Goal: Task Accomplishment & Management: Use online tool/utility

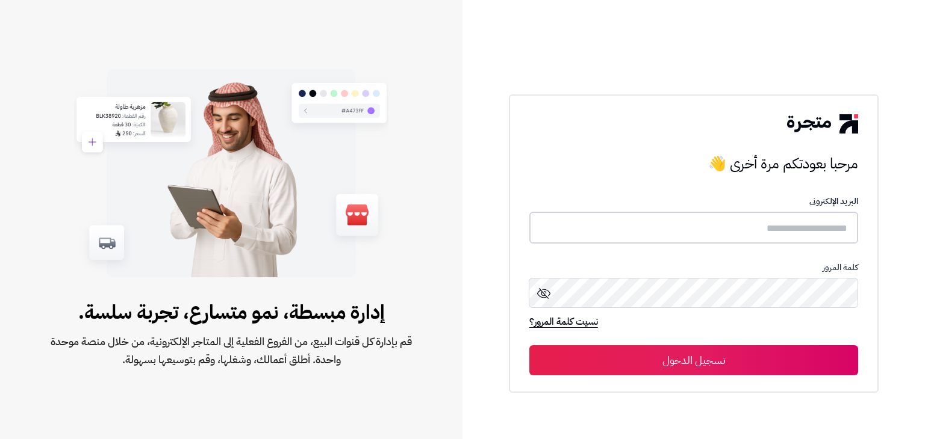
type input "**********"
click at [489, 377] on div "**********" at bounding box center [693, 219] width 462 height 439
click at [699, 358] on button "تسجيل الدخول" at bounding box center [693, 360] width 329 height 30
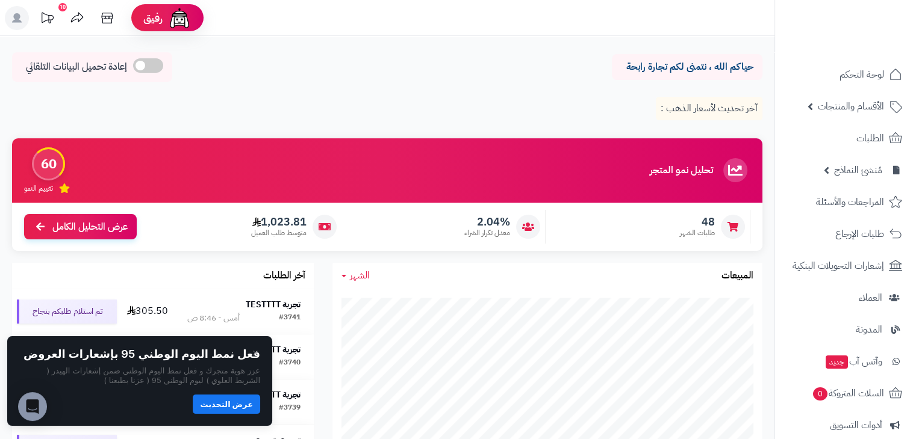
click at [287, 97] on div "حياكم الله ، نتمنى لكم تجارة رابحة إعادة تحميل البيانات التلقائي آخر تحديث لأسع…" at bounding box center [387, 90] width 774 height 77
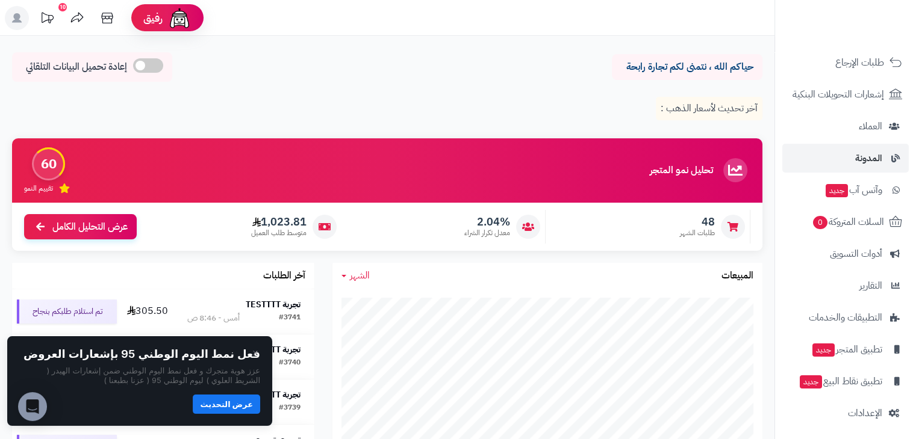
scroll to position [175, 0]
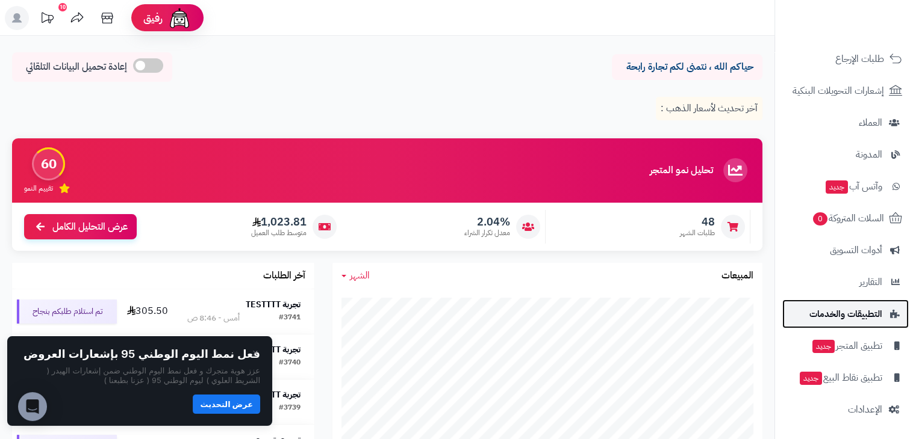
click at [865, 314] on span "التطبيقات والخدمات" at bounding box center [845, 314] width 73 height 17
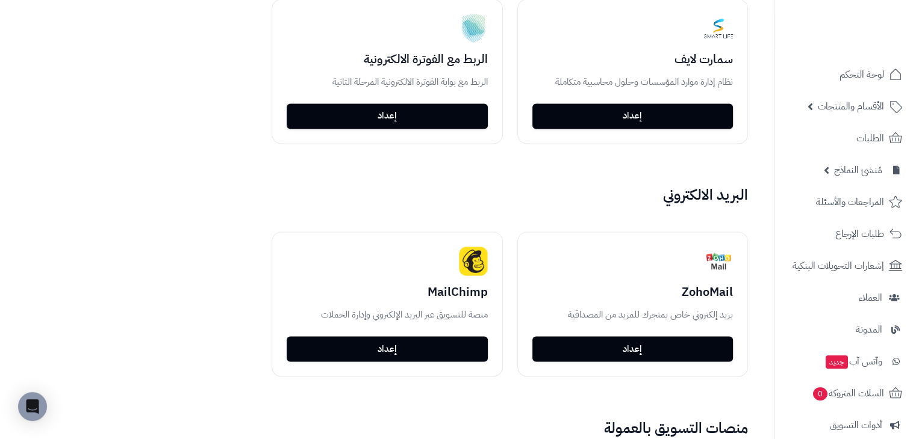
scroll to position [1871, 0]
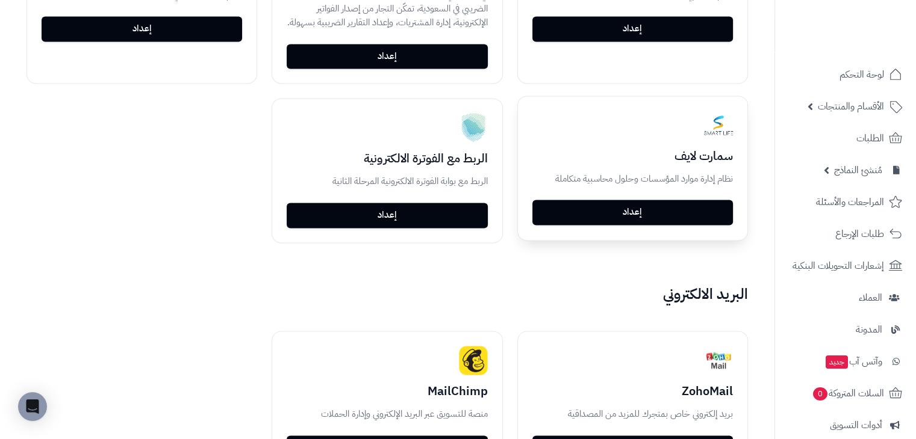
click at [632, 200] on link "إعداد" at bounding box center [632, 212] width 200 height 25
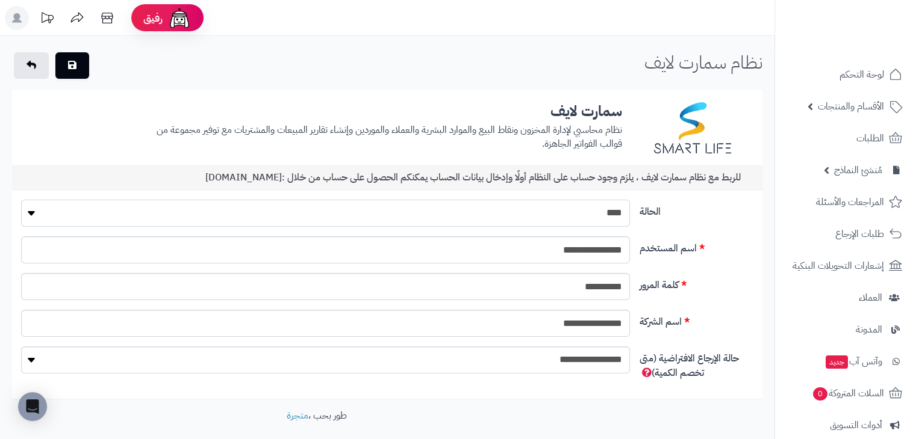
click at [536, 210] on select "**** ****" at bounding box center [325, 213] width 608 height 27
select select "*"
click at [21, 200] on select "**** ****" at bounding box center [325, 213] width 608 height 27
click at [77, 67] on button "button" at bounding box center [72, 65] width 34 height 26
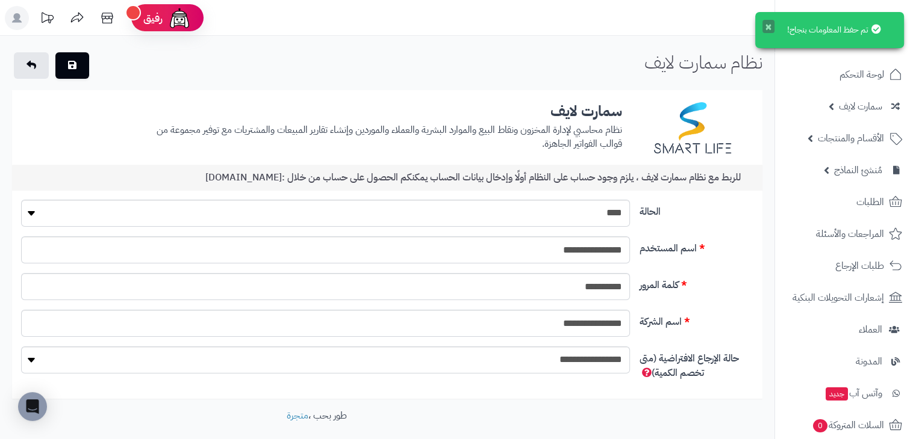
click at [766, 28] on button "×" at bounding box center [768, 26] width 12 height 13
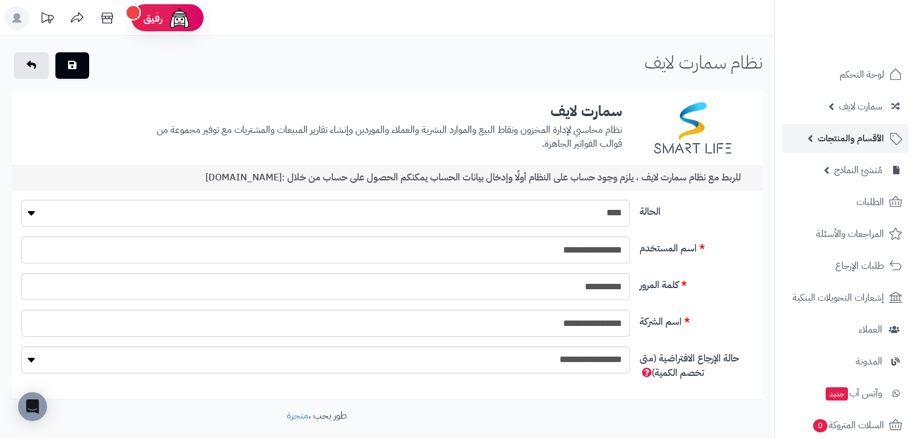
click at [828, 132] on span "الأقسام والمنتجات" at bounding box center [851, 138] width 66 height 17
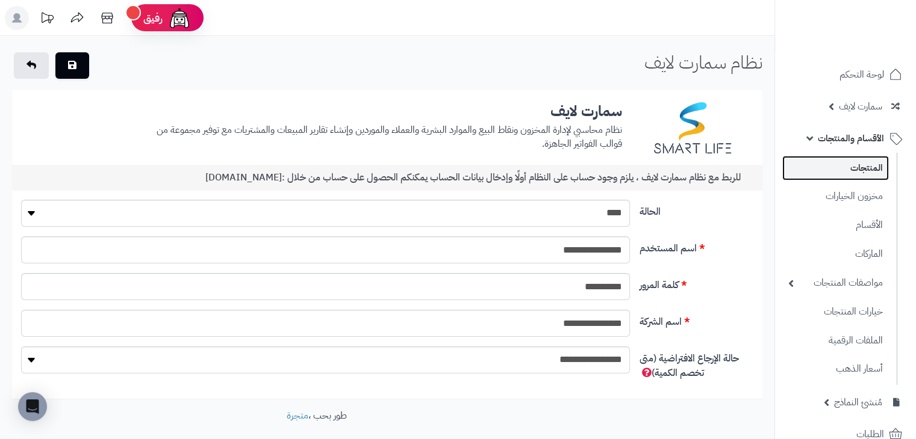
click at [855, 161] on link "المنتجات" at bounding box center [835, 168] width 107 height 25
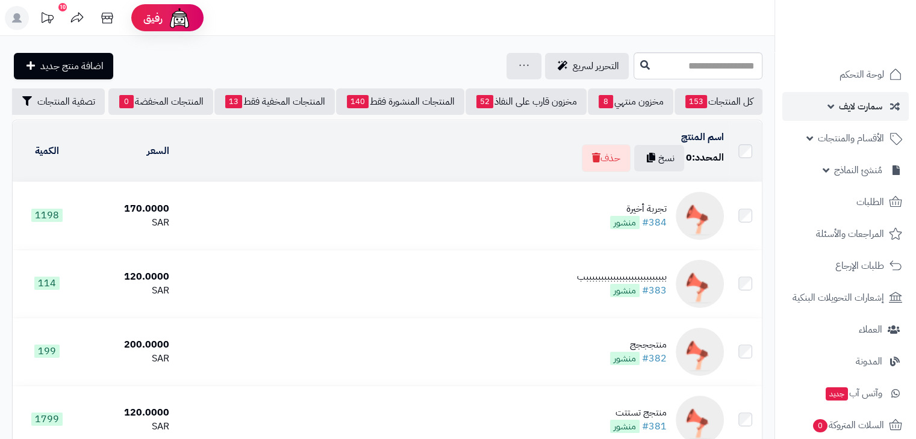
click at [868, 117] on link "سمارت لايف" at bounding box center [845, 106] width 126 height 29
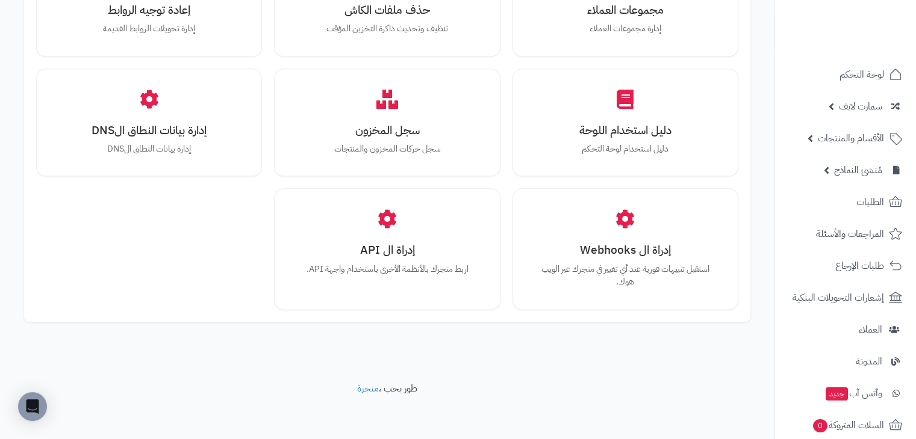
scroll to position [1274, 0]
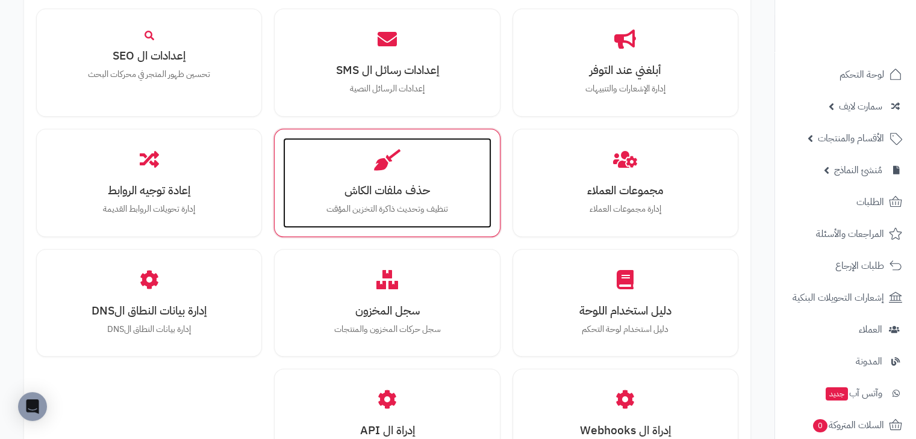
click at [434, 175] on div "حذف ملفات الكاش تنظيف وتحديث ذاكرة التخزين المؤقت" at bounding box center [387, 183] width 208 height 90
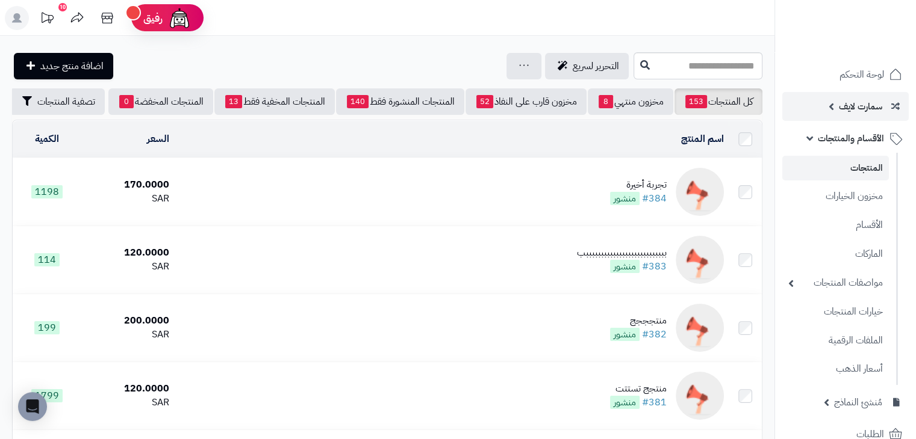
click at [850, 104] on span "سمارت لايف" at bounding box center [860, 106] width 43 height 17
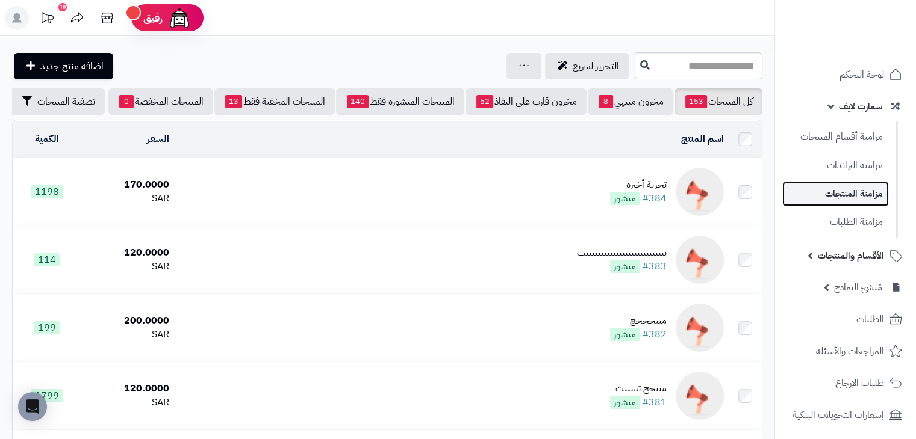
click at [869, 197] on link "مزامنة المنتجات" at bounding box center [835, 194] width 107 height 25
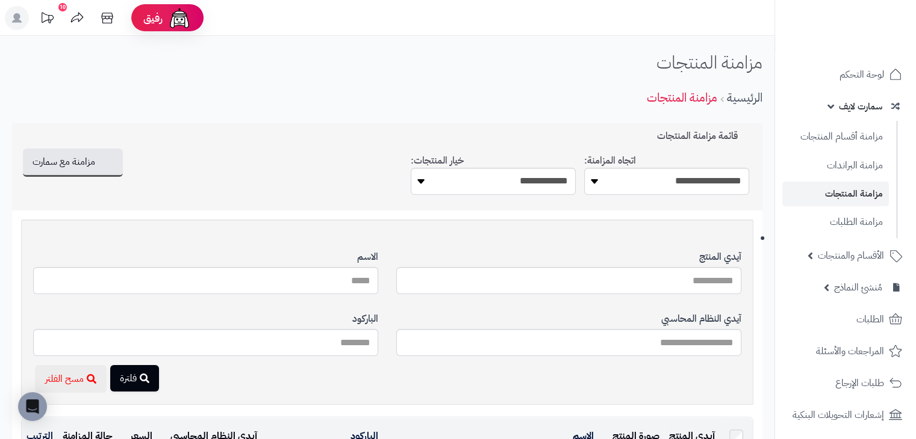
click at [415, 16] on header "رفيق ! 10 الطلبات معالجة مكتمل إرجاع المنتجات العملاء المتواجدون الان 93 عملاء …" at bounding box center [458, 18] width 916 height 36
